Goal: Task Accomplishment & Management: Manage account settings

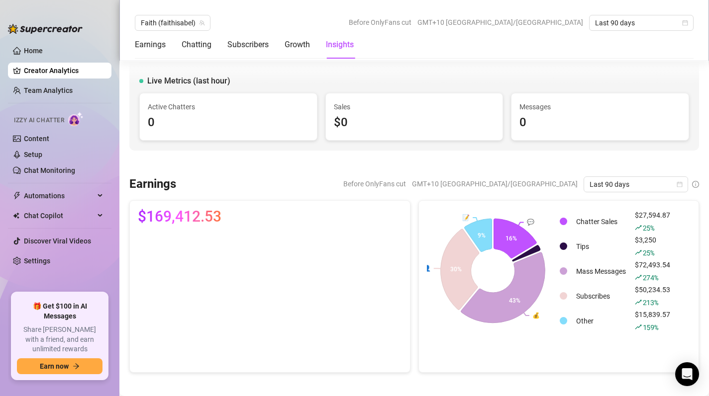
scroll to position [1840, 0]
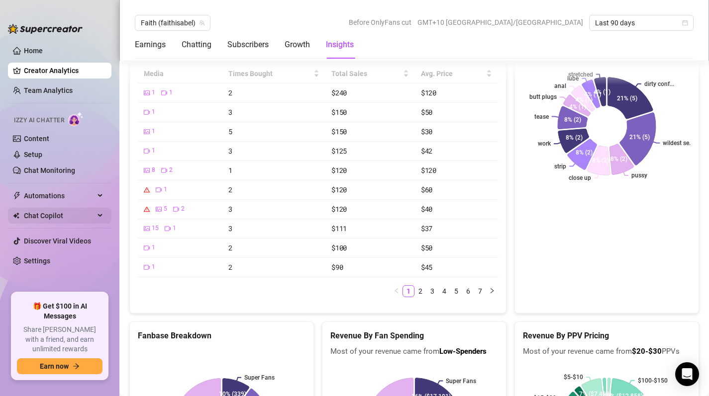
click at [61, 214] on span "Chat Copilot" at bounding box center [59, 216] width 71 height 16
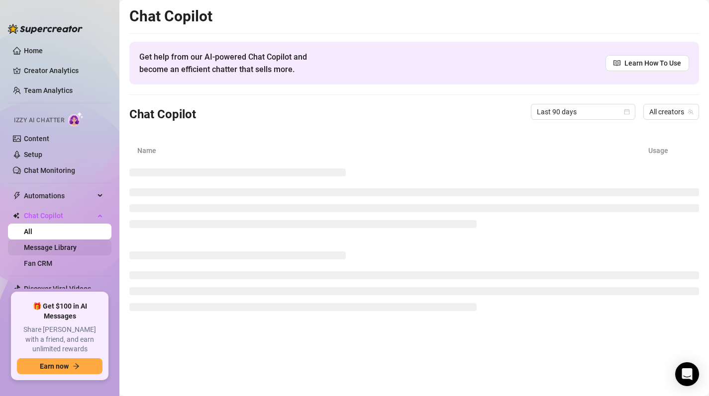
click at [64, 244] on link "Message Library" at bounding box center [50, 248] width 53 height 8
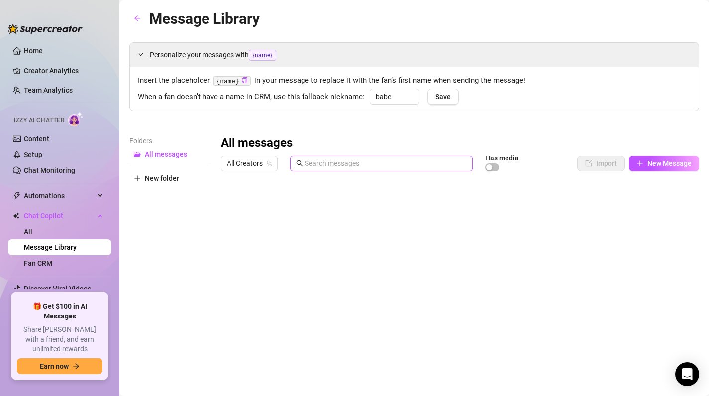
click at [333, 171] on span at bounding box center [381, 164] width 183 height 16
click at [337, 164] on input "text" at bounding box center [386, 163] width 162 height 11
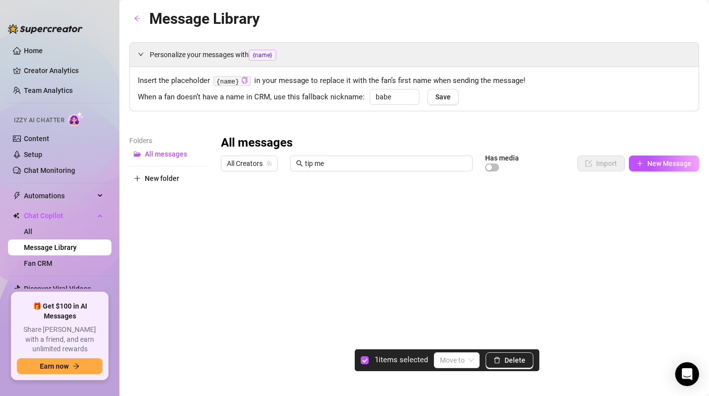
click at [231, 203] on div at bounding box center [460, 287] width 478 height 222
click at [379, 166] on input "tip me" at bounding box center [386, 163] width 162 height 11
type input "t"
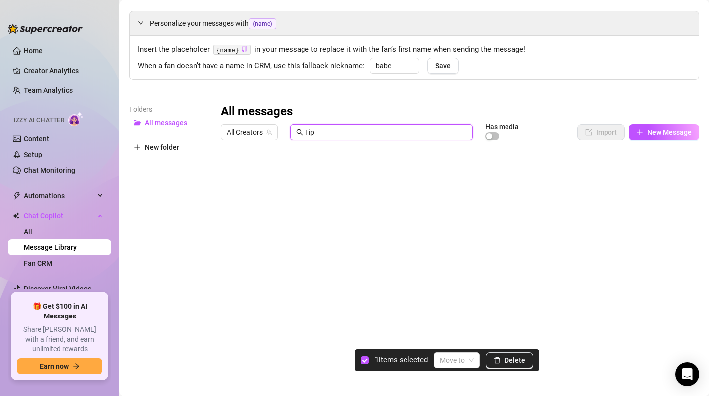
type input "Tip"
click at [229, 232] on div at bounding box center [460, 256] width 478 height 222
click at [510, 365] on button "Delete" at bounding box center [509, 361] width 48 height 16
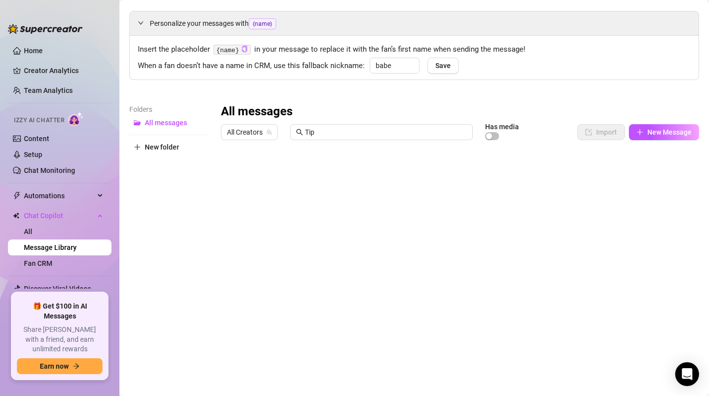
click at [396, 233] on div at bounding box center [460, 256] width 478 height 222
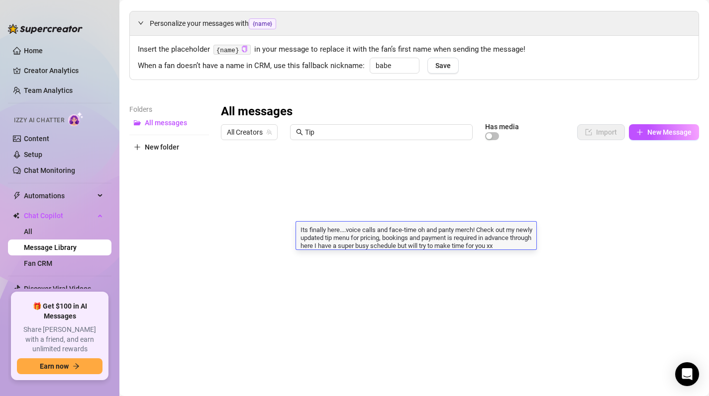
click at [396, 233] on textarea "Its finally here....voice calls and face-time oh and panty merch! Check out my …" at bounding box center [416, 237] width 240 height 25
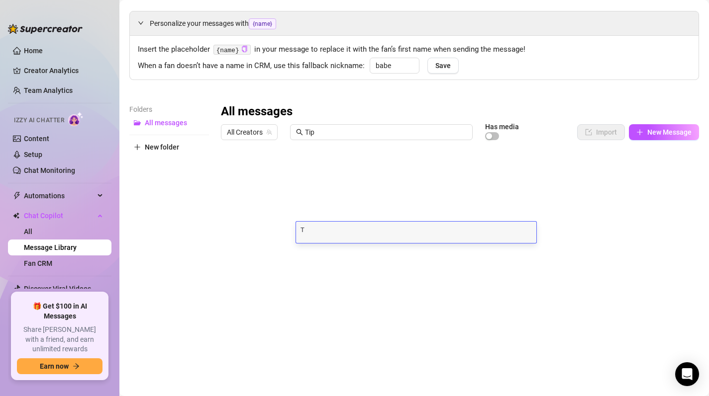
scroll to position [0, 0]
type textarea "Ti"
type textarea "p"
type textarea "Tip menu babe"
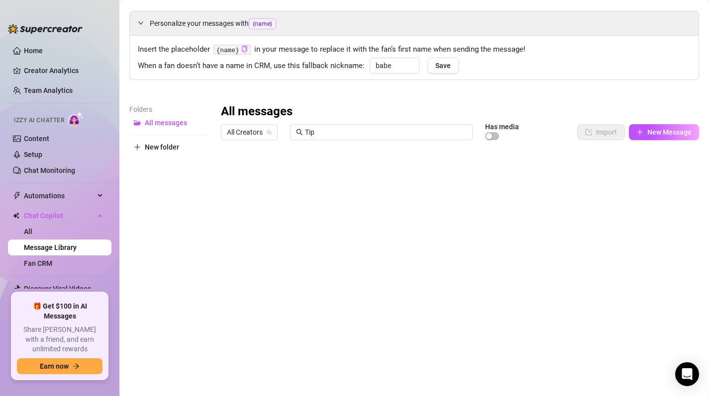
click at [665, 107] on div "All messages" at bounding box center [460, 112] width 478 height 16
